Goal: Navigation & Orientation: Find specific page/section

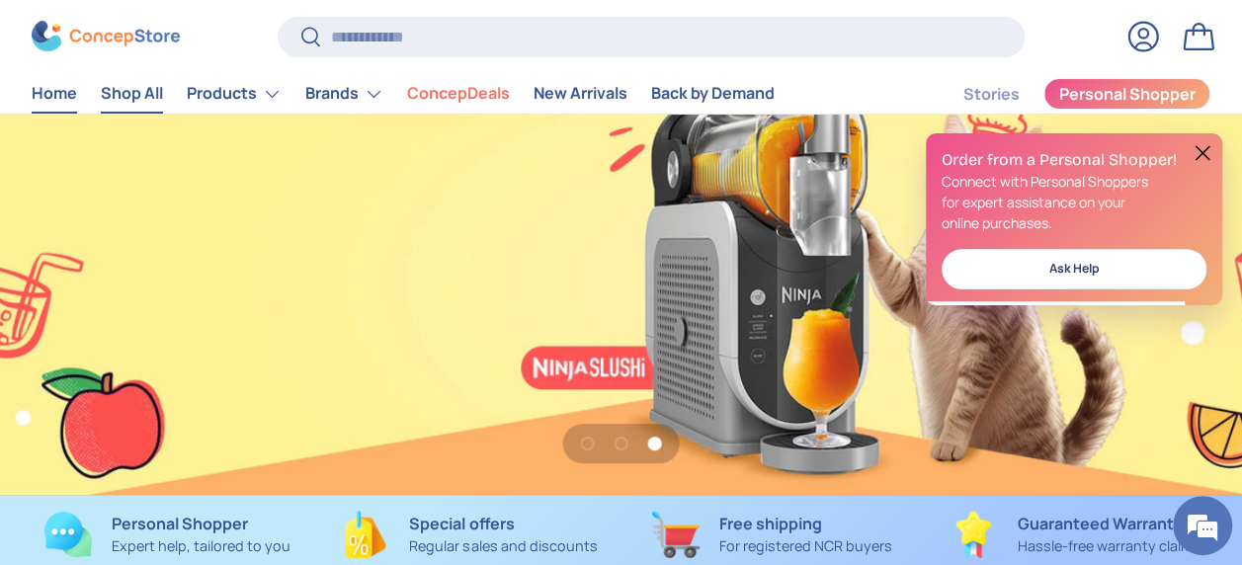
scroll to position [0, 2483]
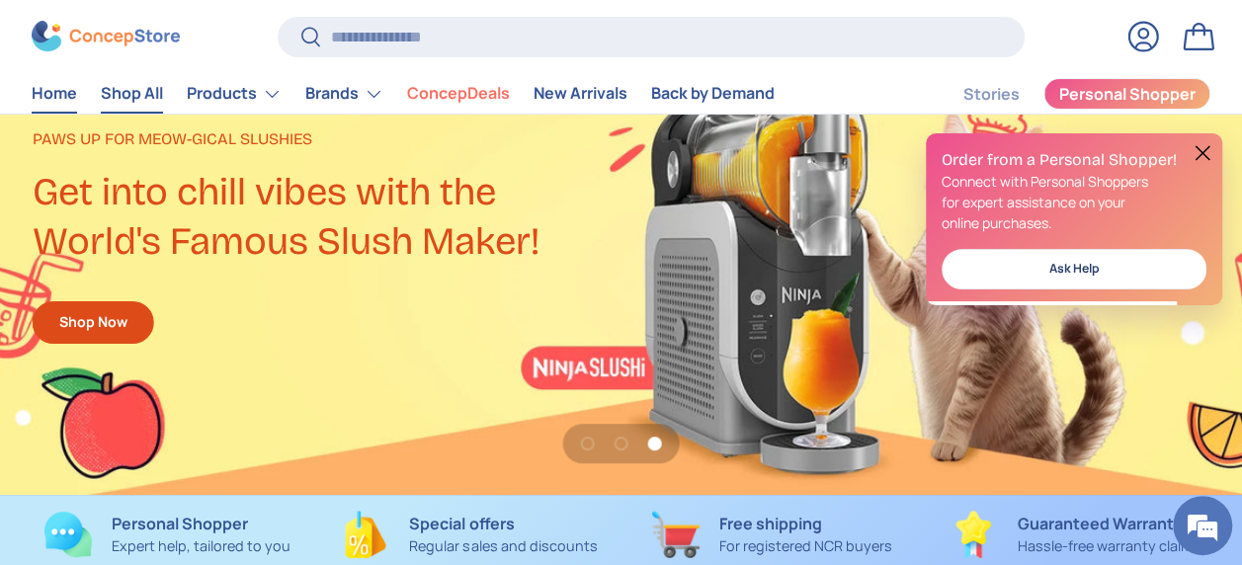
click at [136, 103] on link "Shop All" at bounding box center [132, 94] width 62 height 39
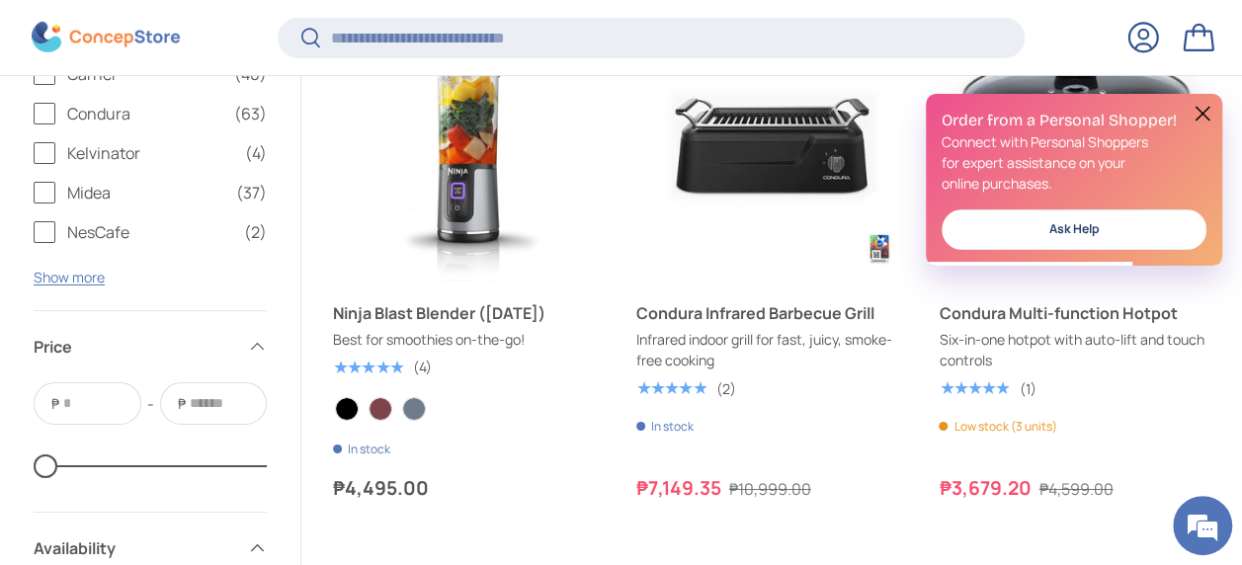
scroll to position [3263, 0]
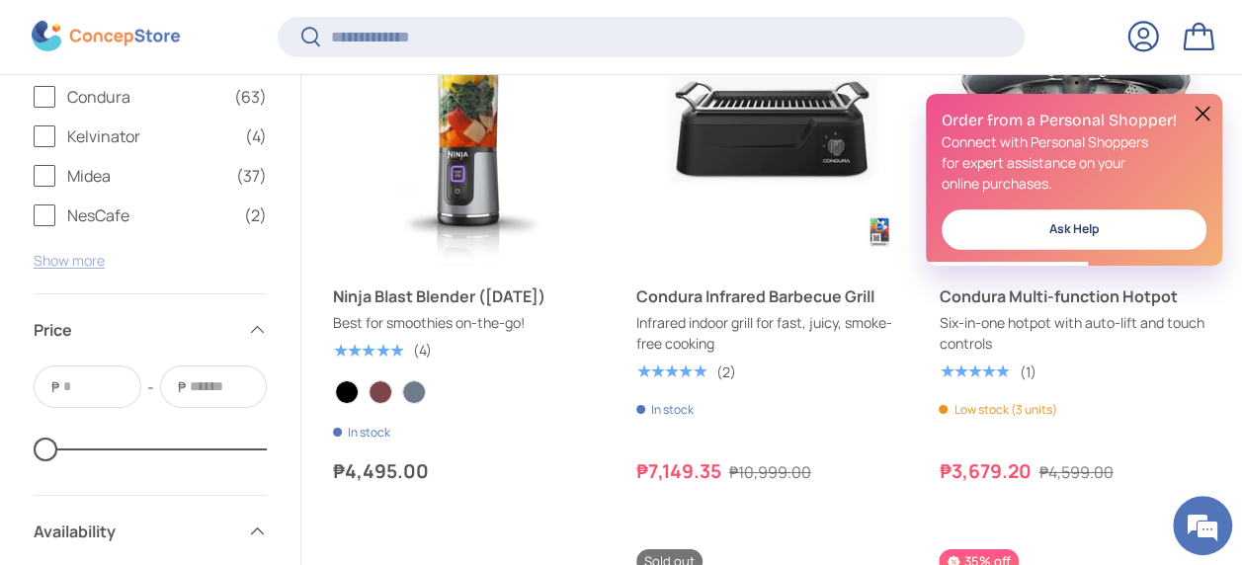
click at [78, 265] on button "Show more" at bounding box center [69, 260] width 71 height 19
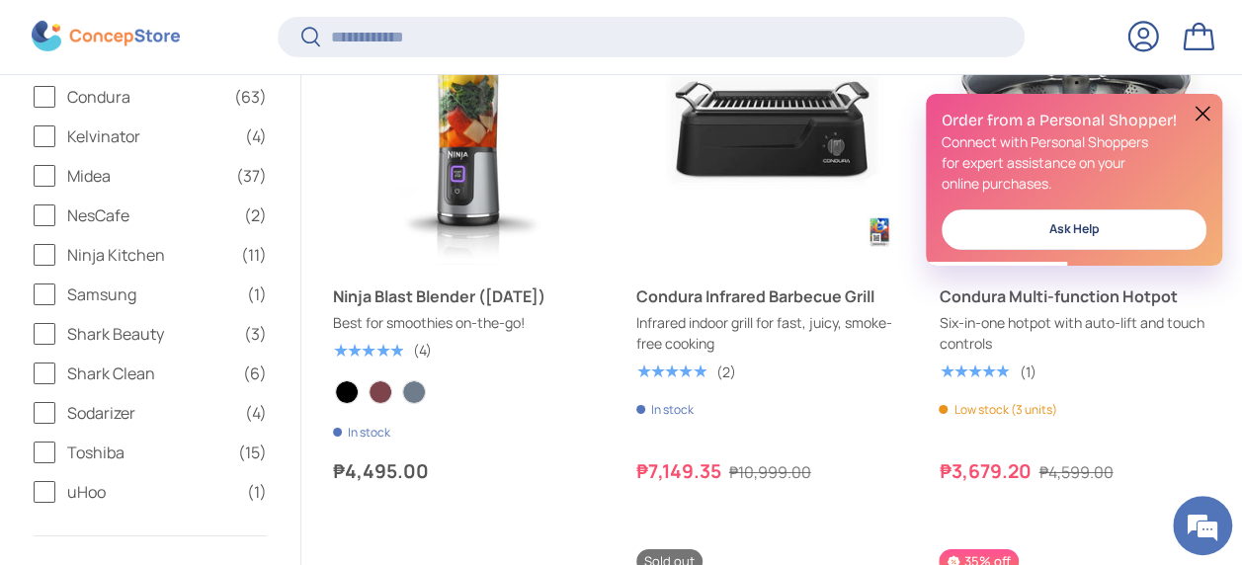
scroll to position [0, 0]
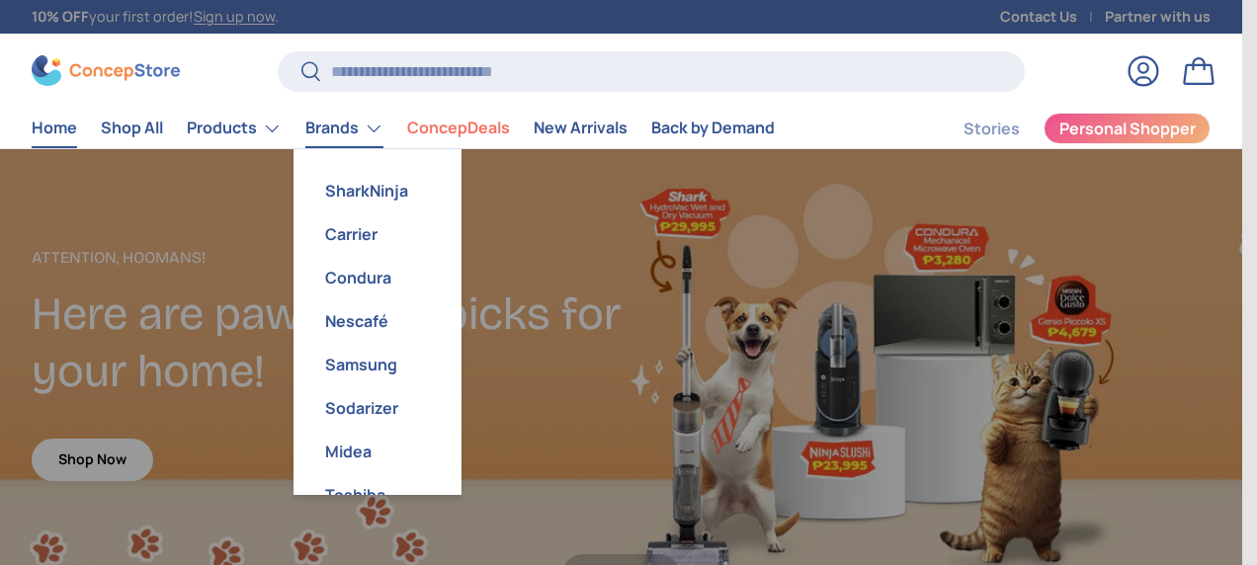
click at [359, 138] on link "Brands" at bounding box center [344, 129] width 78 height 40
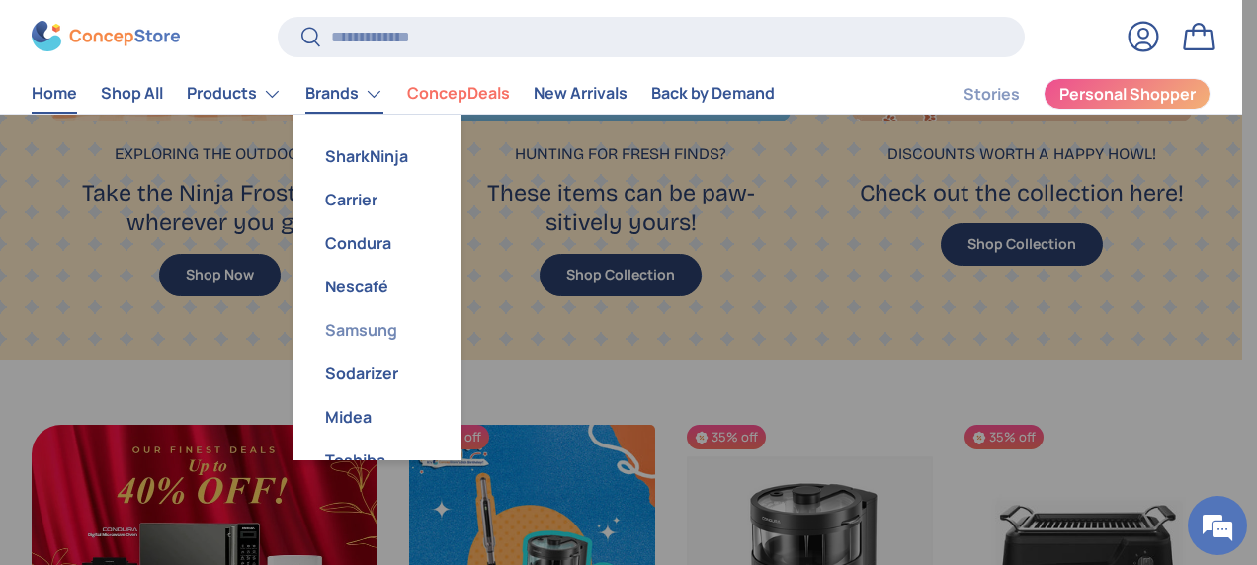
scroll to position [84, 0]
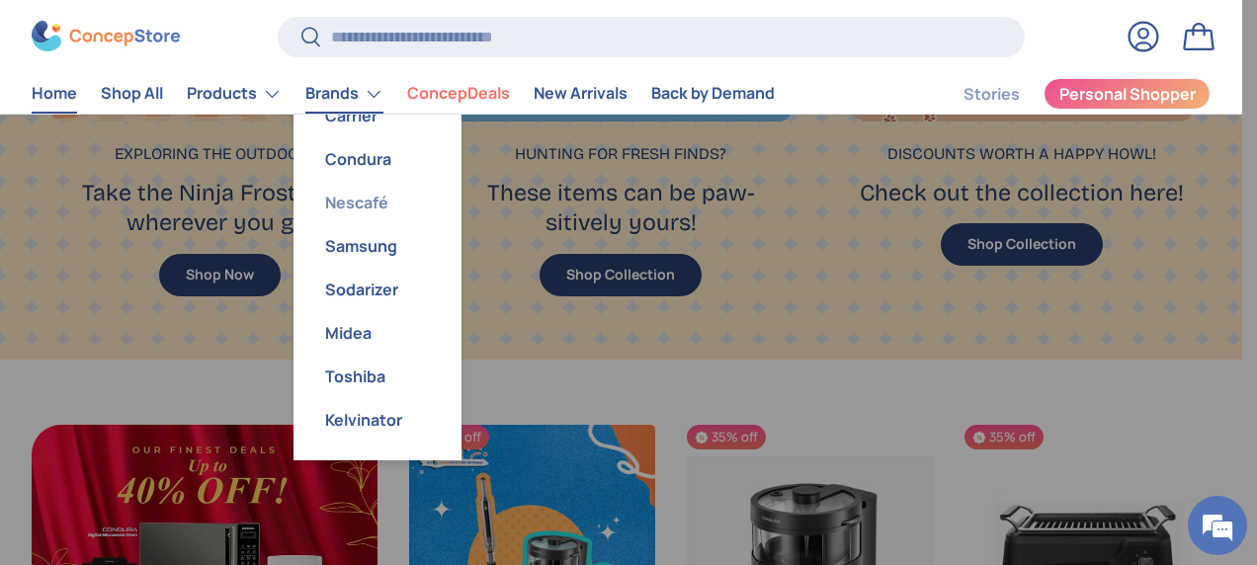
click at [342, 196] on link "Nescafé" at bounding box center [377, 202] width 144 height 43
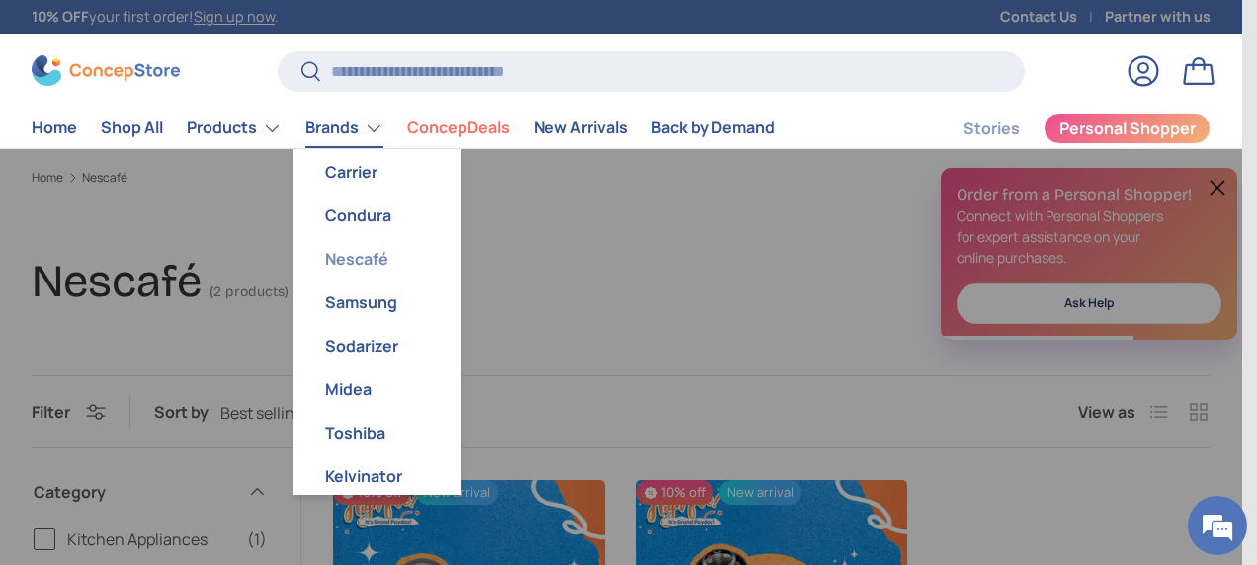
scroll to position [63, 0]
click at [371, 308] on link "Samsung" at bounding box center [377, 301] width 144 height 43
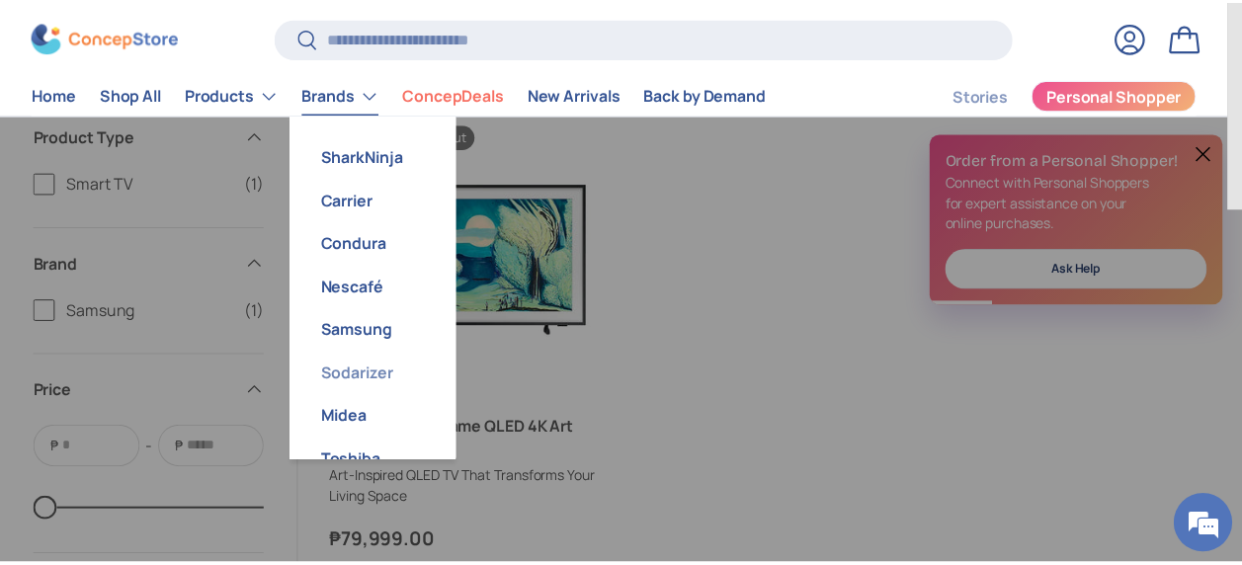
scroll to position [46, 0]
